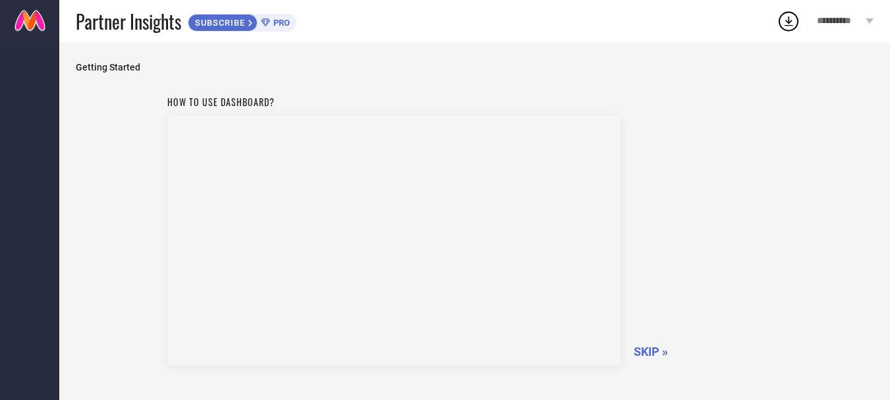
scroll to position [77, 0]
click at [639, 274] on span "SKIP »" at bounding box center [651, 274] width 34 height 14
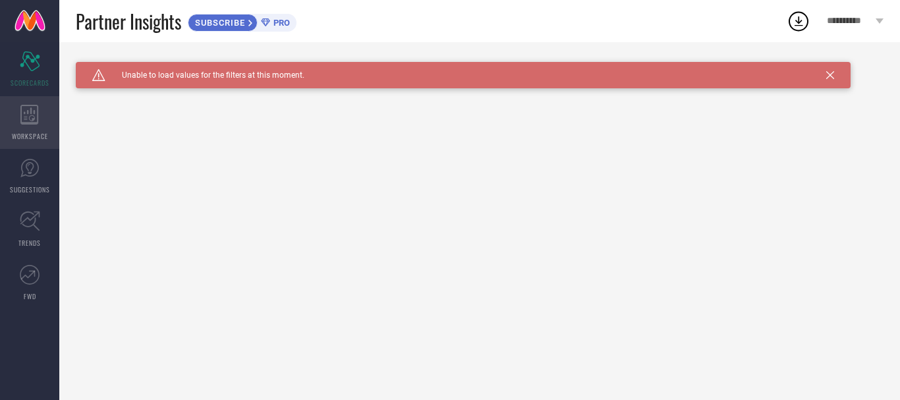
click at [22, 120] on icon at bounding box center [29, 115] width 18 height 20
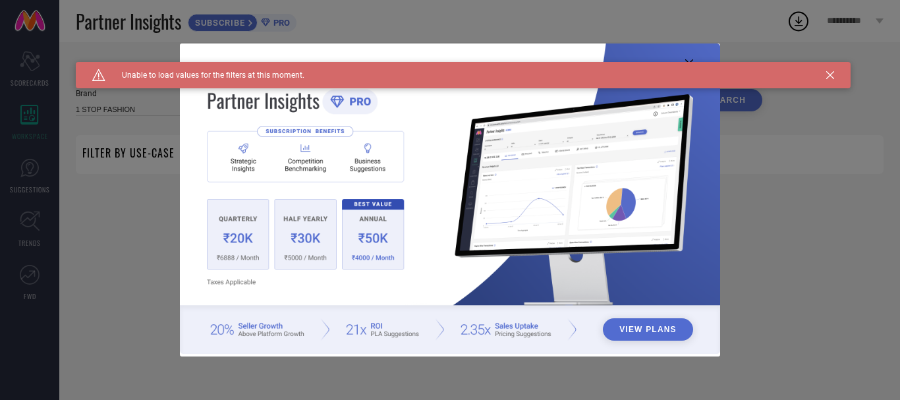
type input "1 STOP FASHION"
type input "All"
